Goal: Navigation & Orientation: Find specific page/section

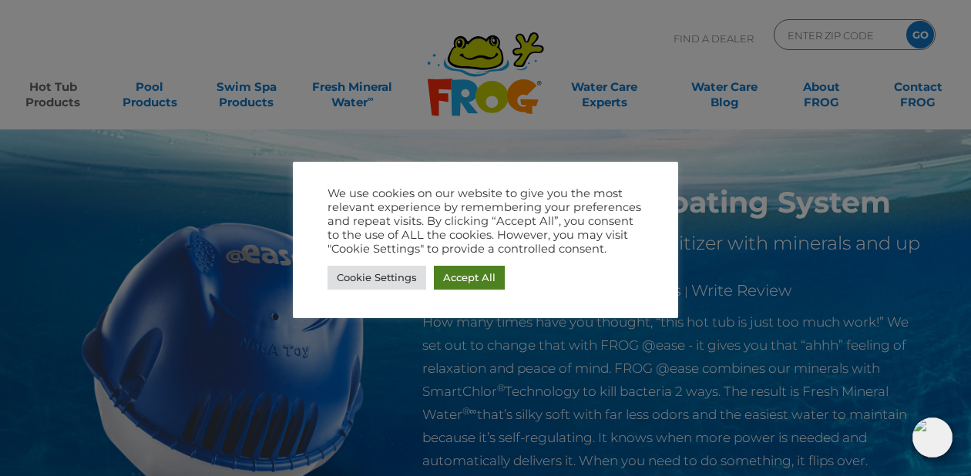
click at [475, 278] on link "Accept All" at bounding box center [469, 278] width 71 height 24
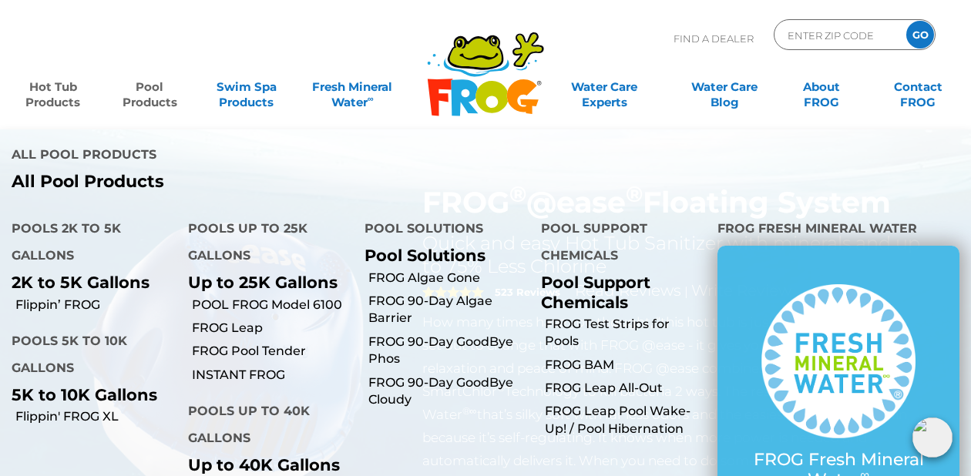
click at [151, 88] on link "Pool Products" at bounding box center [150, 87] width 76 height 31
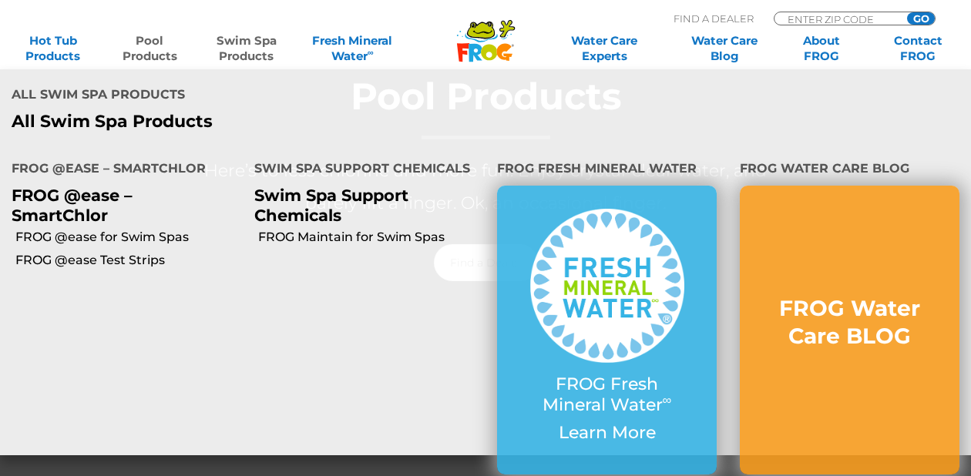
scroll to position [91, 0]
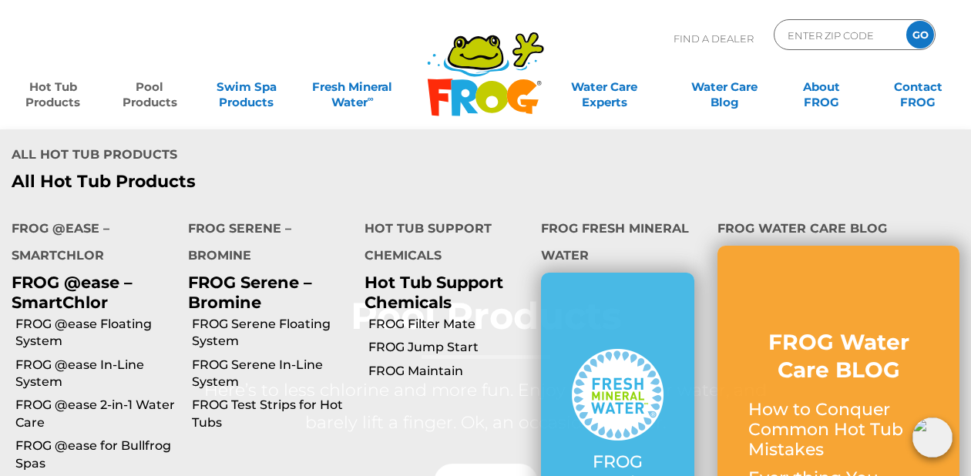
click at [48, 96] on link "Hot Tub Products" at bounding box center [53, 87] width 76 height 31
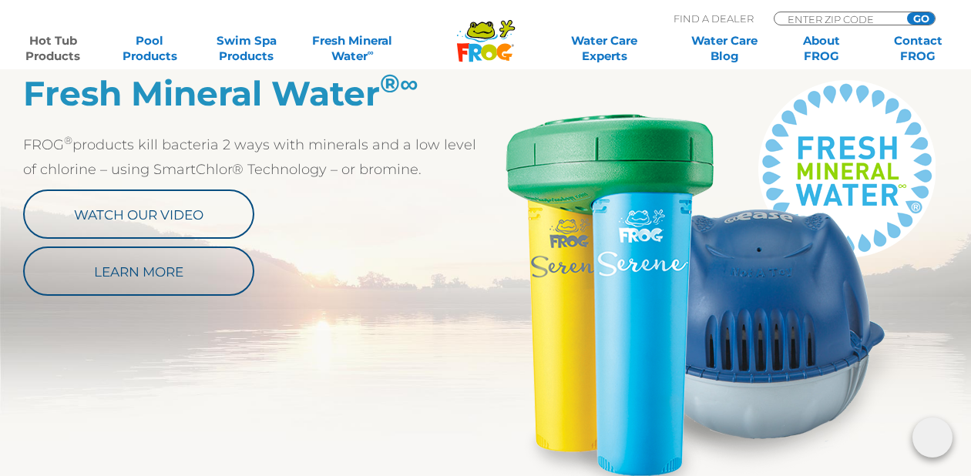
scroll to position [886, 0]
